Goal: Check status: Check status

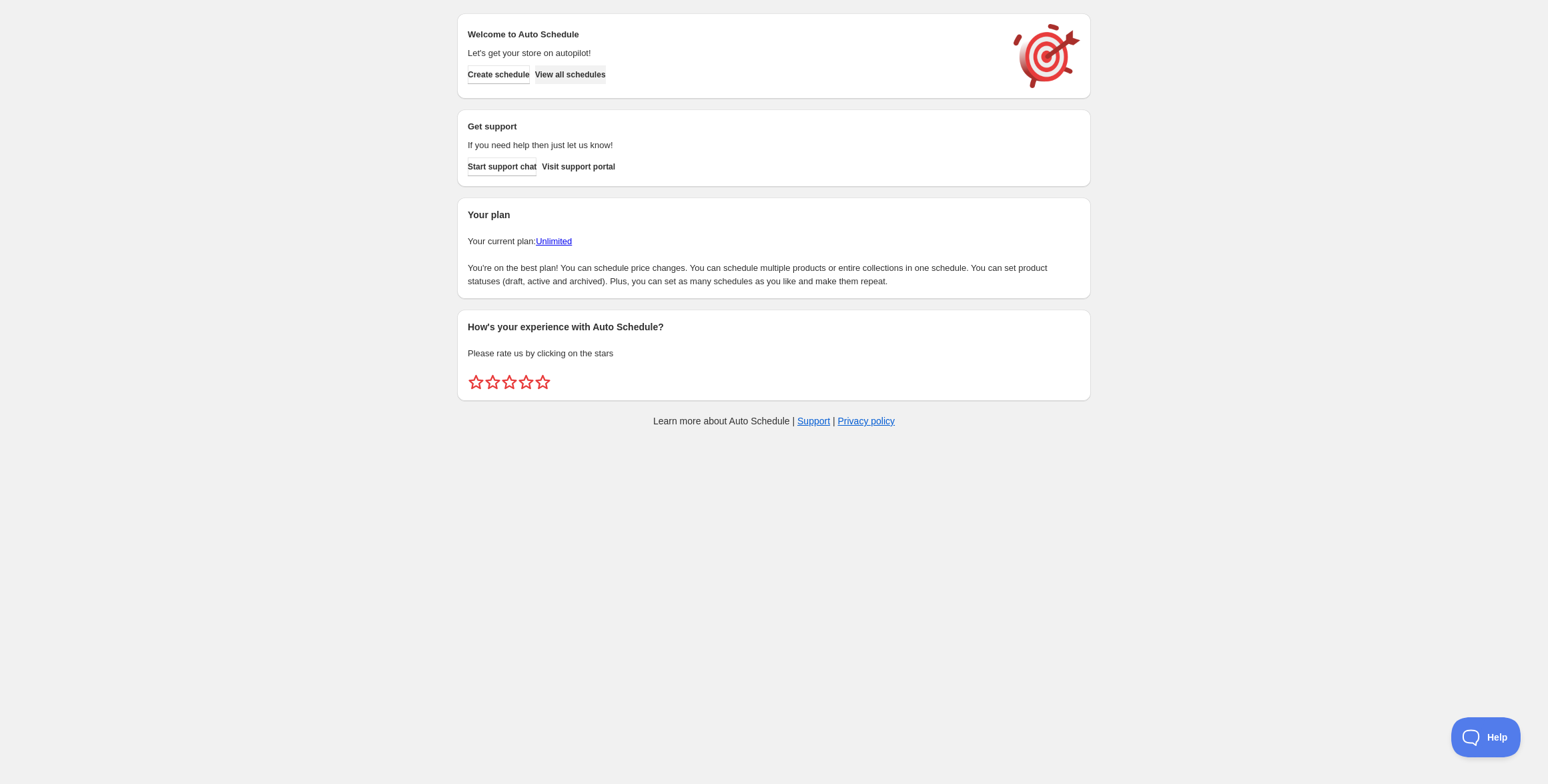
click at [593, 77] on span "View all schedules" at bounding box center [570, 74] width 71 height 11
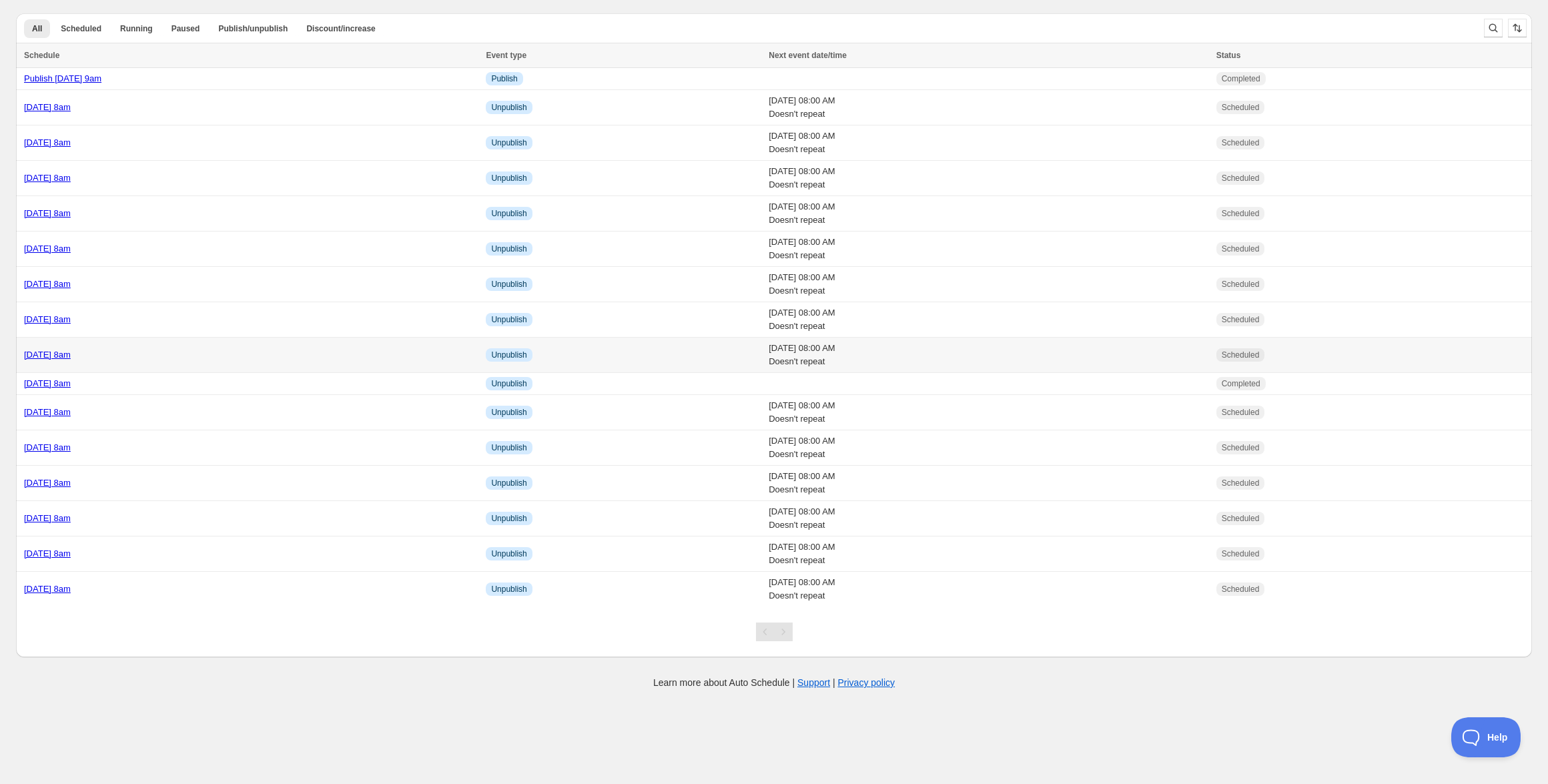
click at [130, 348] on div "[DATE] 8am" at bounding box center [251, 355] width 454 height 14
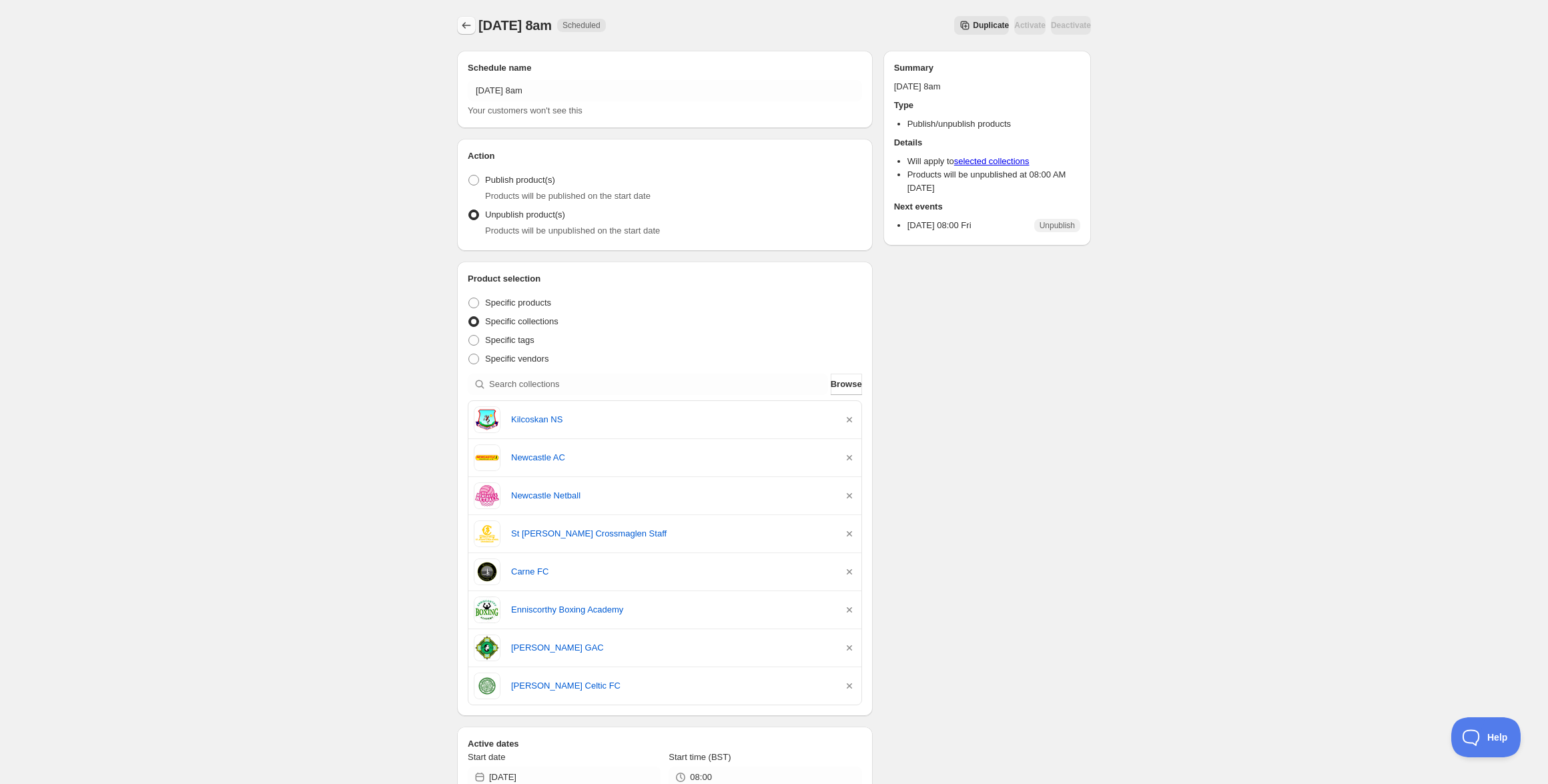
click at [466, 28] on icon "Schedules" at bounding box center [467, 26] width 14 height 14
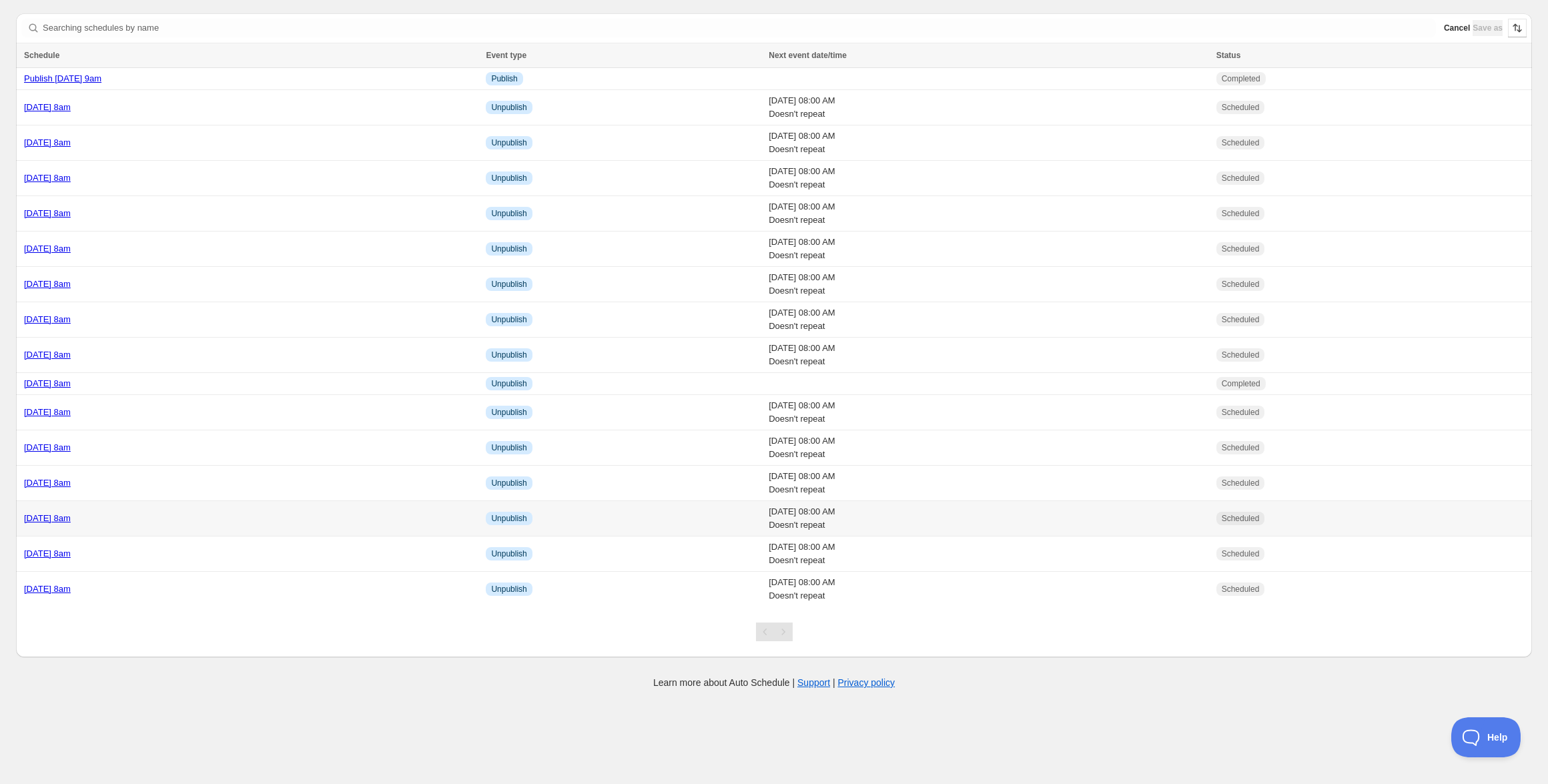
click at [71, 518] on link "[DATE] 8am" at bounding box center [47, 518] width 47 height 10
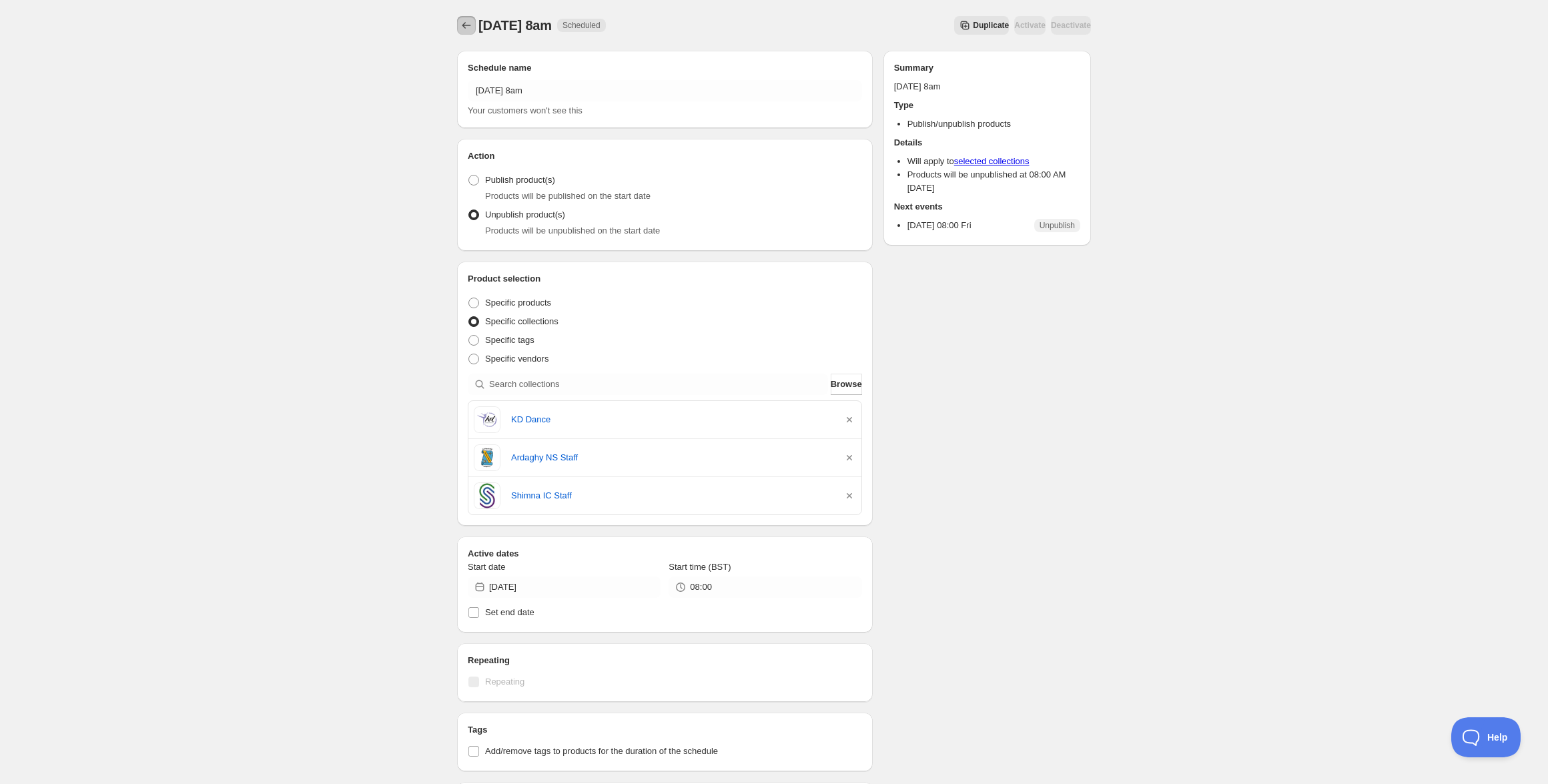
click at [466, 32] on icon "Schedules" at bounding box center [467, 26] width 14 height 14
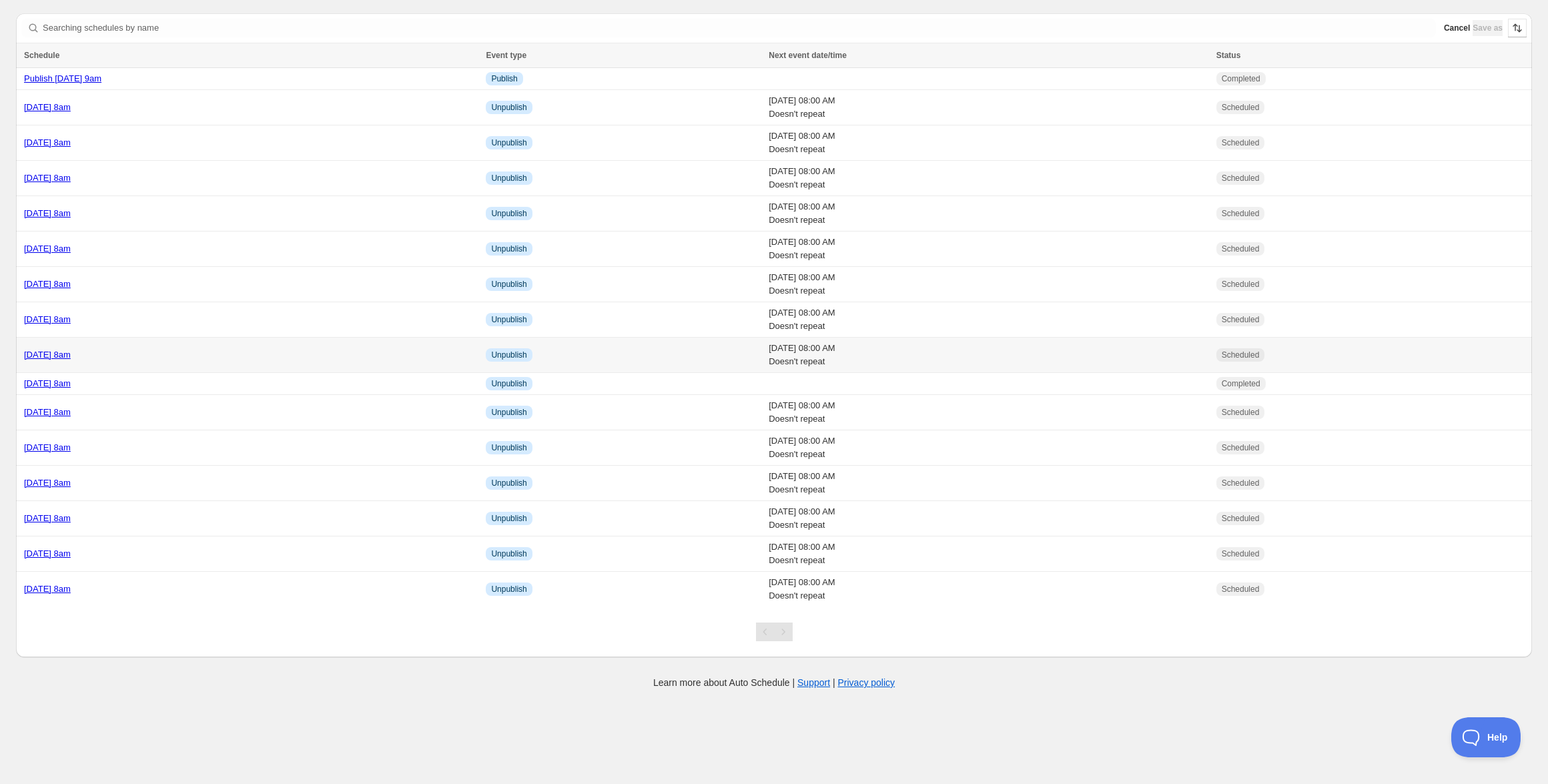
click at [71, 354] on link "[DATE] 8am" at bounding box center [47, 355] width 47 height 10
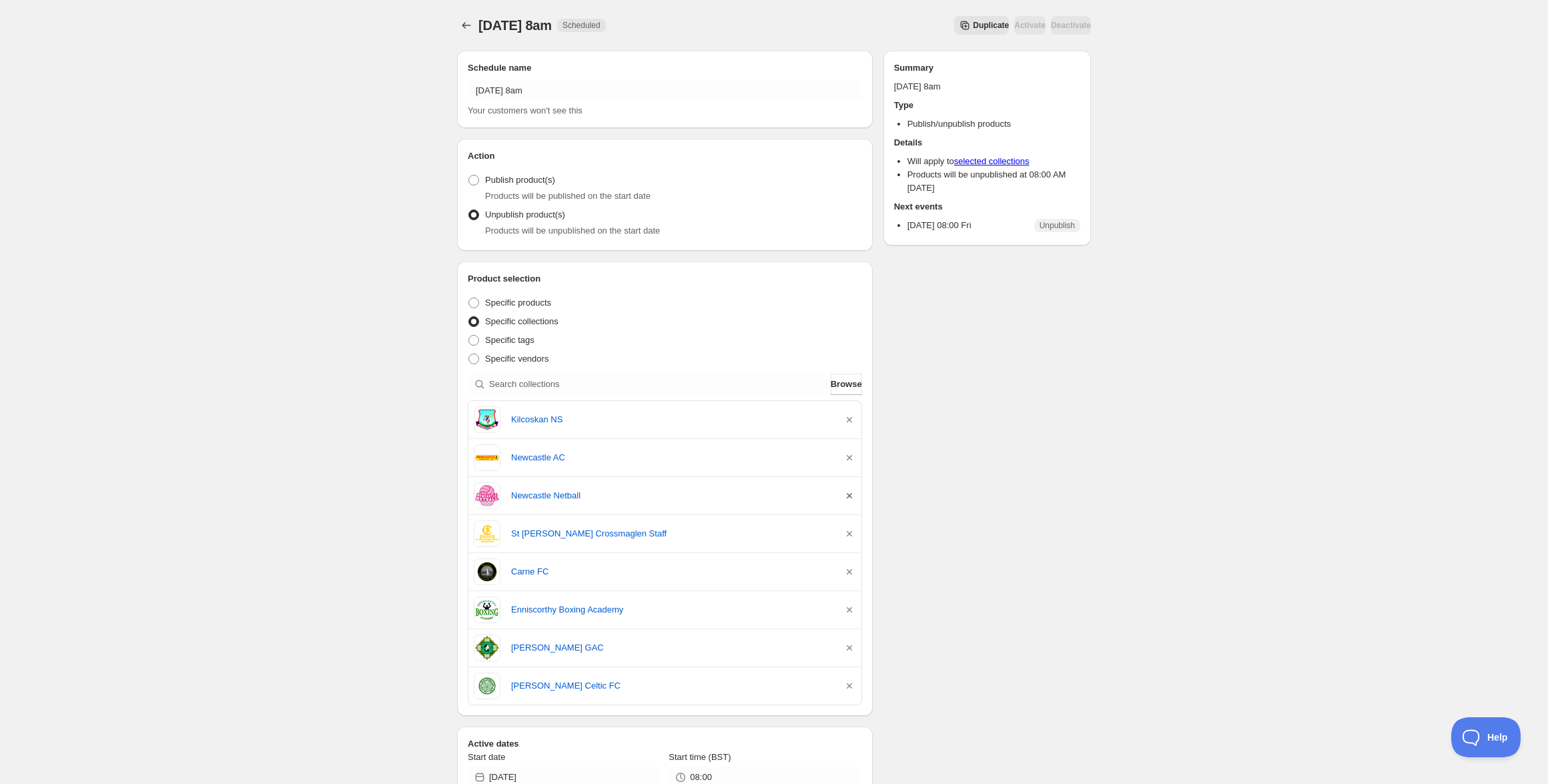
click at [847, 491] on icon "button" at bounding box center [849, 496] width 14 height 14
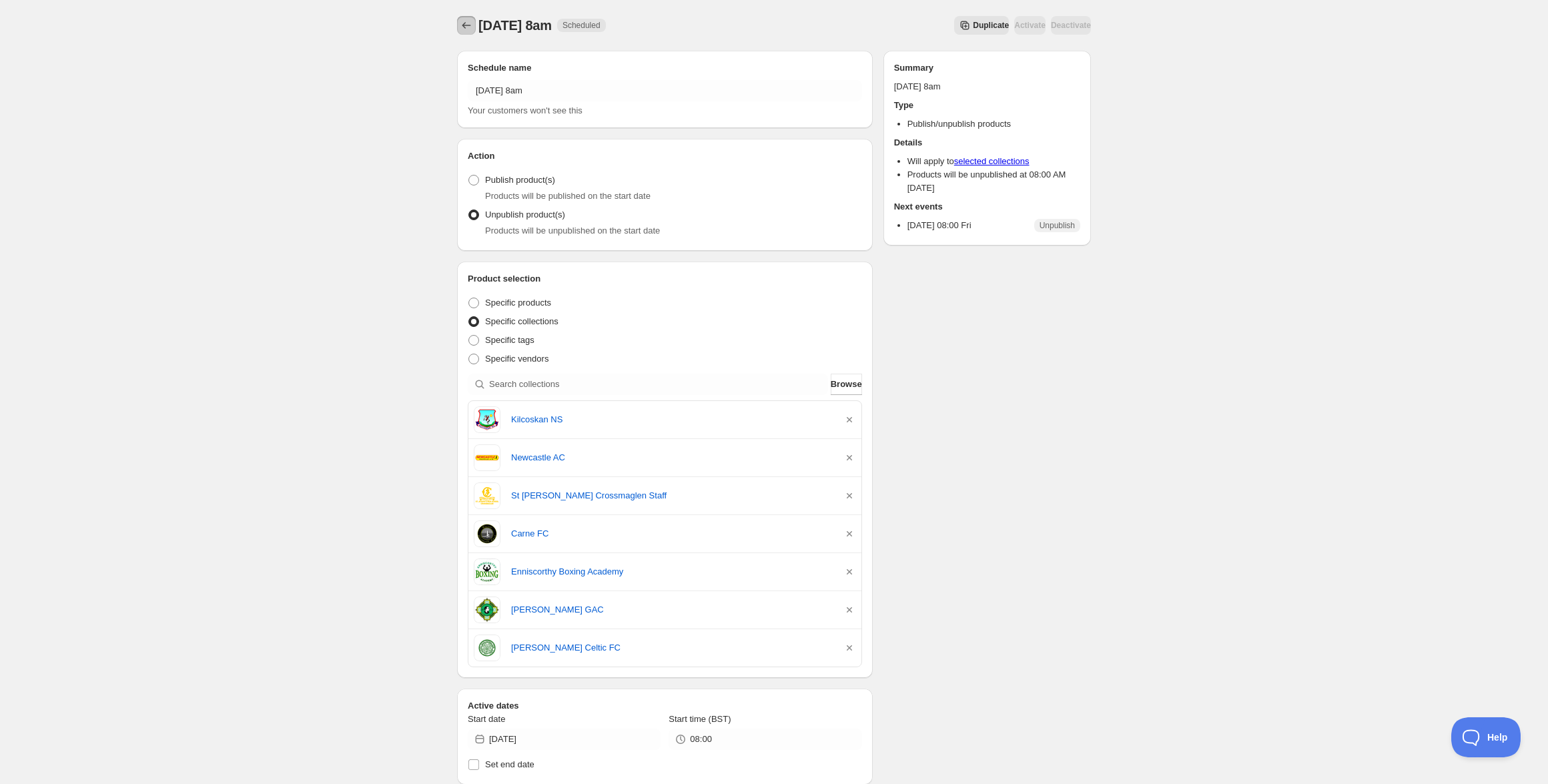
click at [463, 21] on icon "Schedules" at bounding box center [467, 26] width 14 height 14
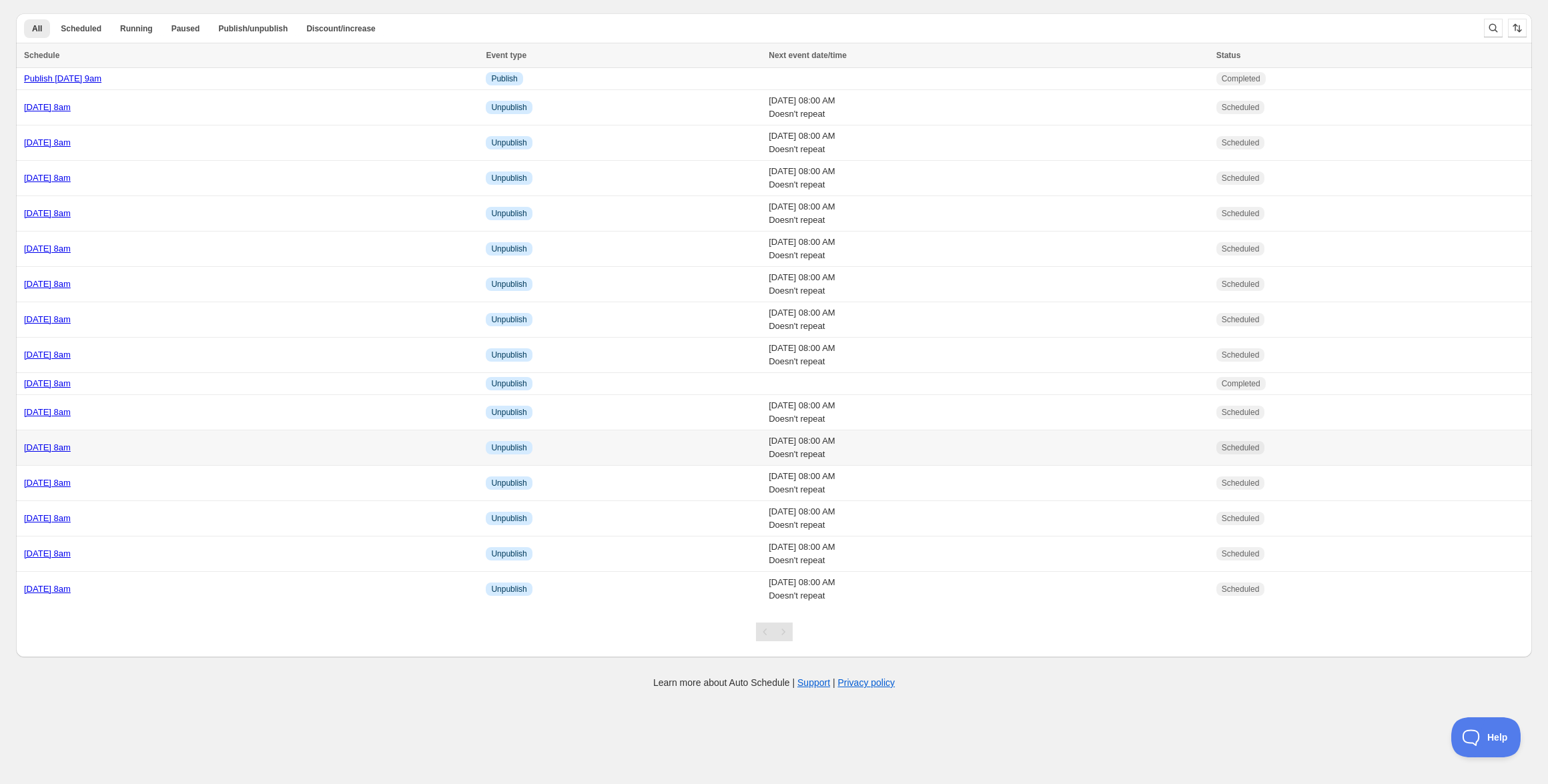
click at [71, 450] on link "[DATE] 8am" at bounding box center [47, 447] width 47 height 10
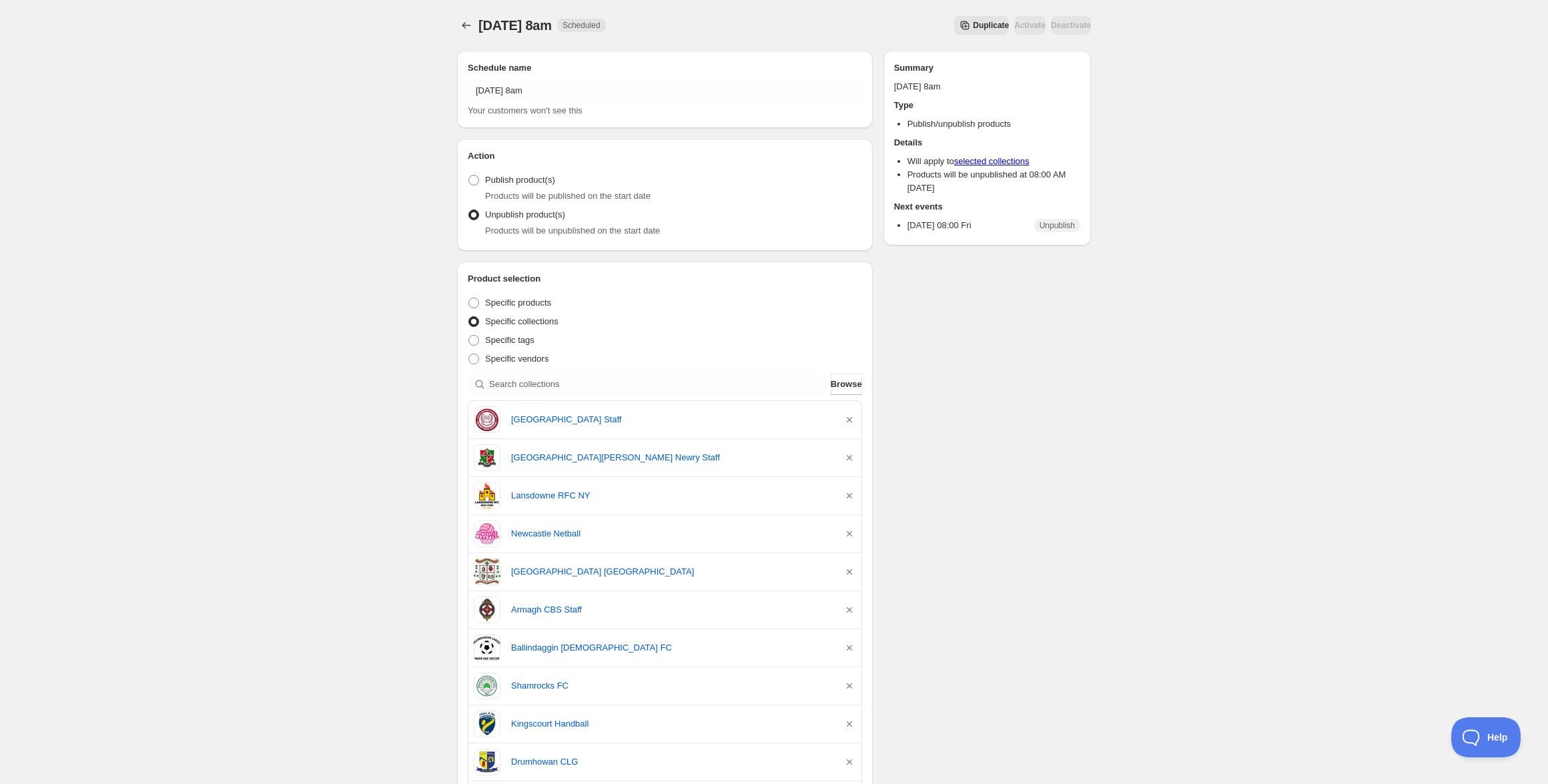
click at [470, 35] on div "[DATE] 8am. This page is ready [DATE] 8am Scheduled Duplicate Activate Deactiva…" at bounding box center [773, 25] width 634 height 50
click at [465, 28] on icon "Schedules" at bounding box center [467, 26] width 14 height 14
